Goal: Information Seeking & Learning: Learn about a topic

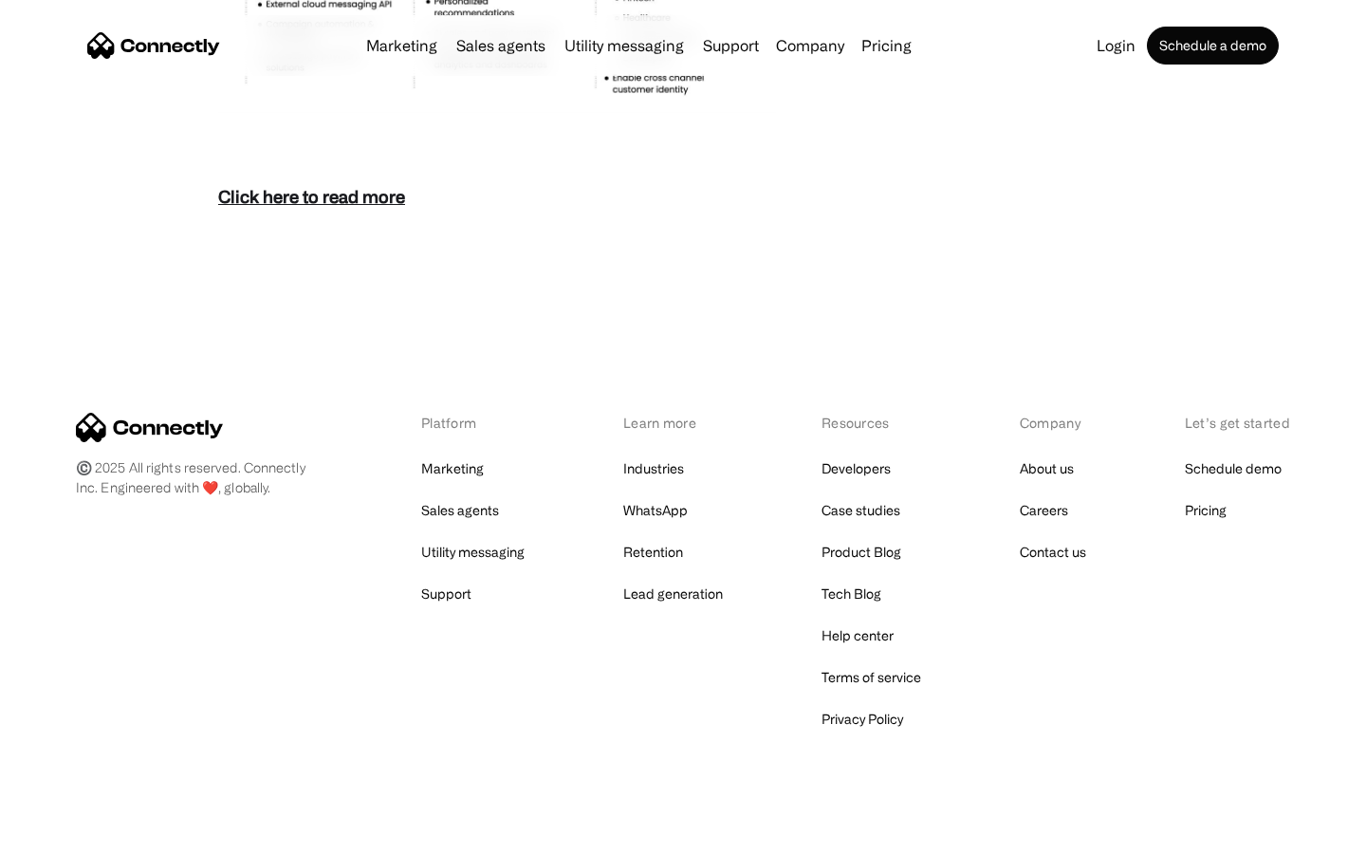
scroll to position [8228, 0]
